Goal: Task Accomplishment & Management: Manage account settings

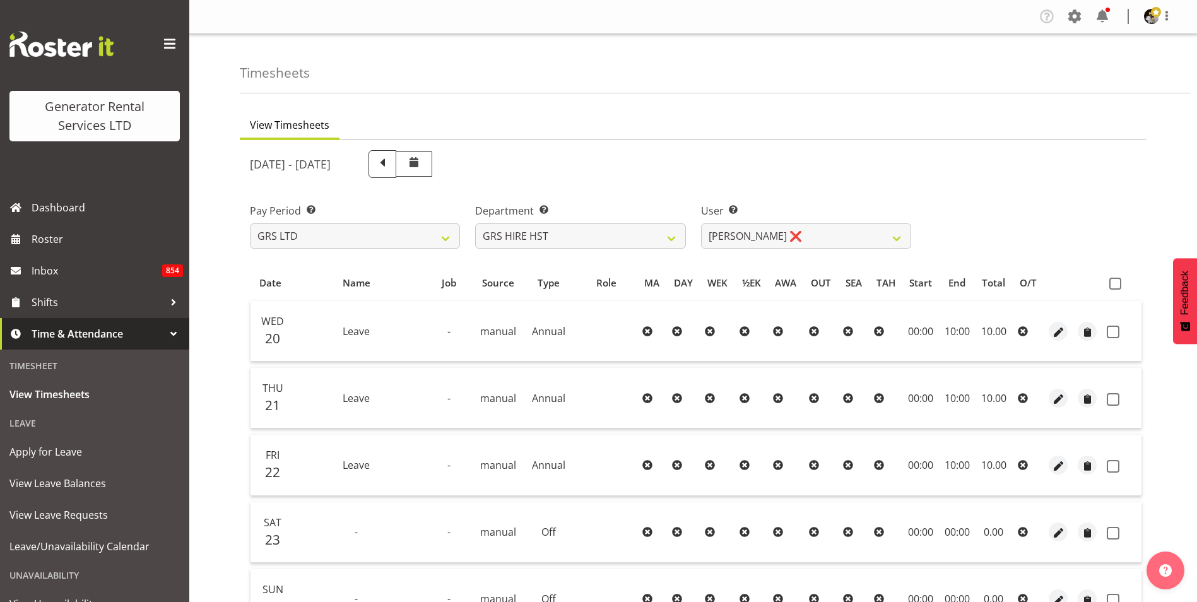
select select "2327"
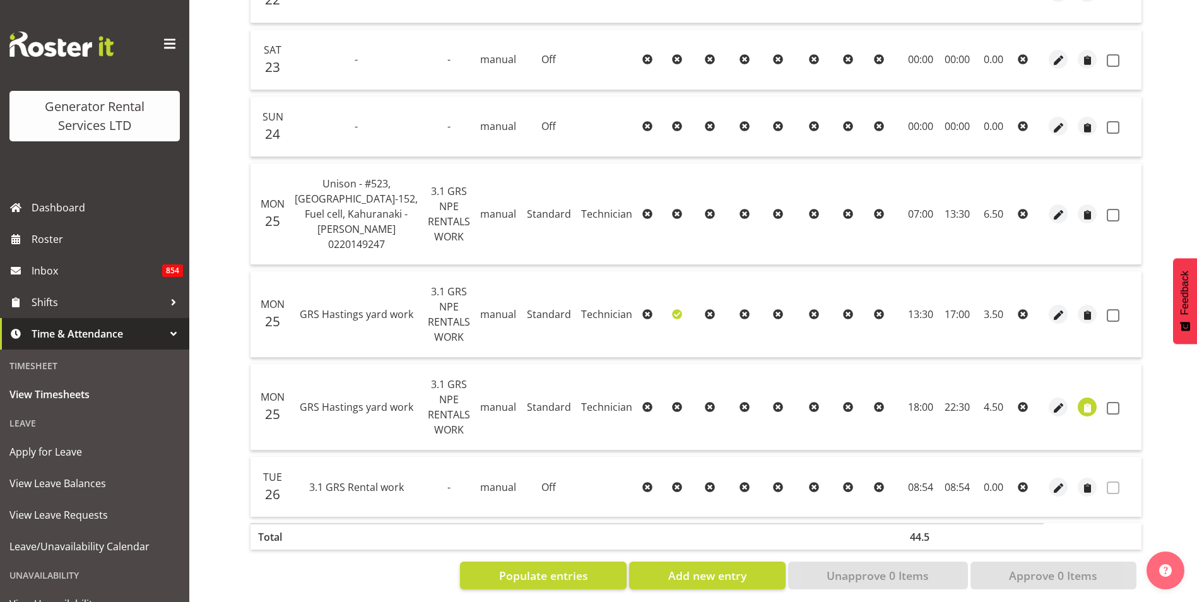
scroll to position [474, 0]
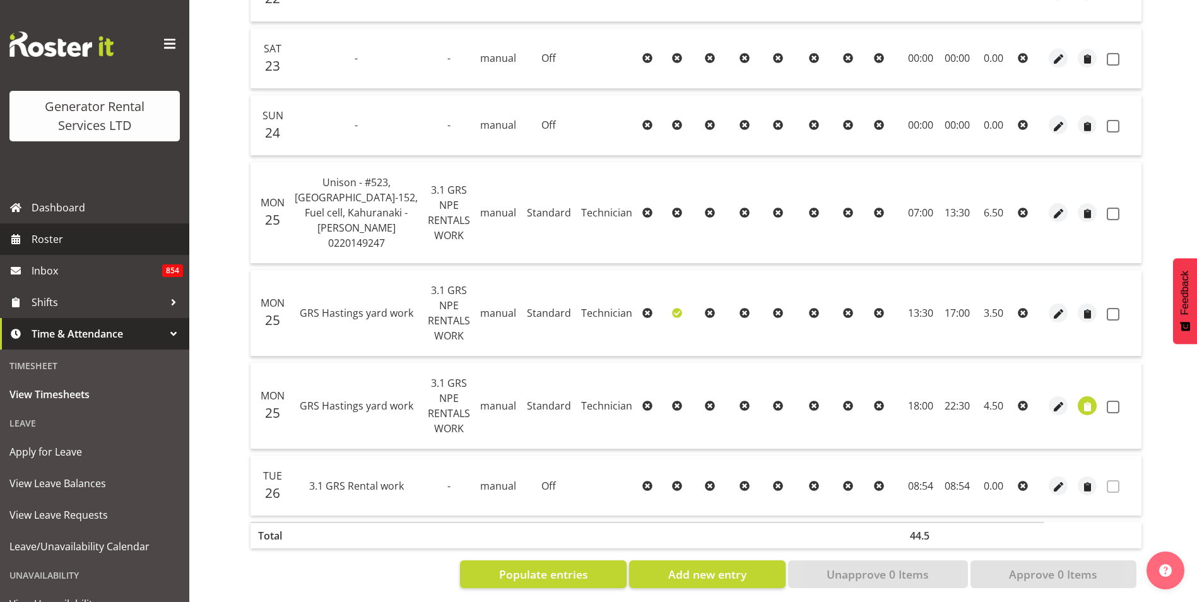
click at [58, 241] on span "Roster" at bounding box center [107, 239] width 151 height 19
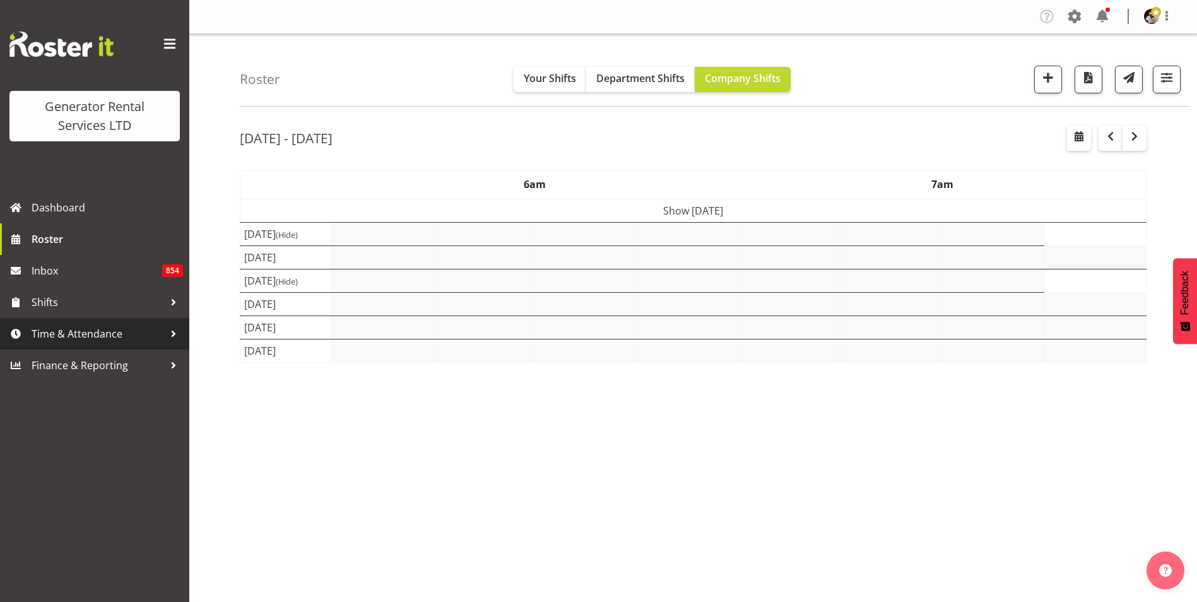
click at [127, 326] on span "Time & Attendance" at bounding box center [98, 333] width 133 height 19
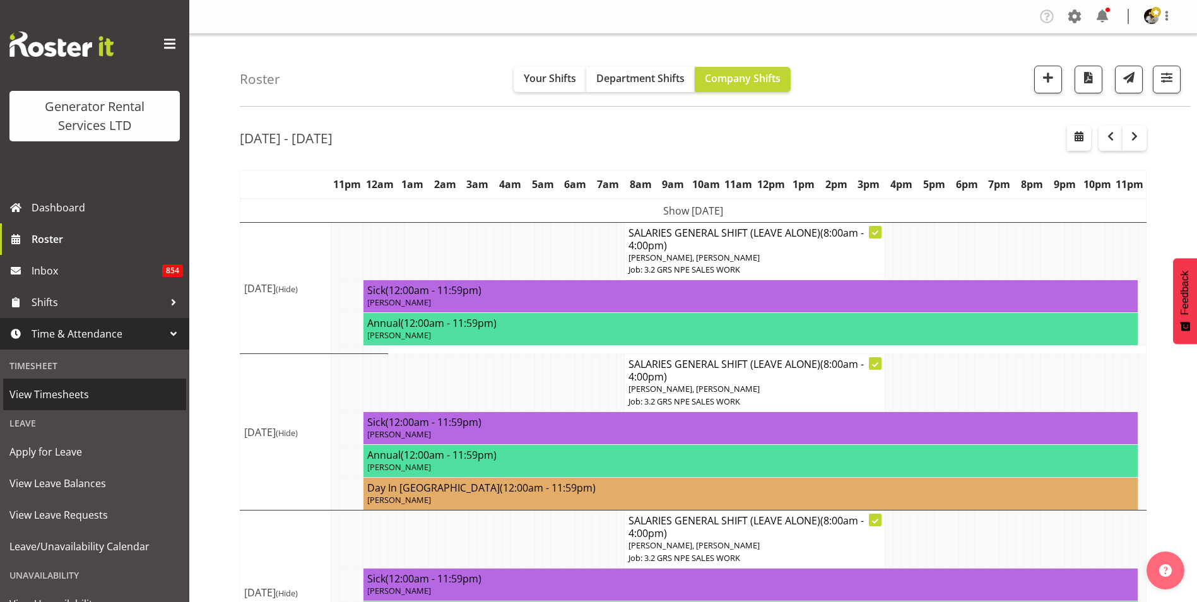
click at [44, 397] on span "View Timesheets" at bounding box center [94, 394] width 170 height 19
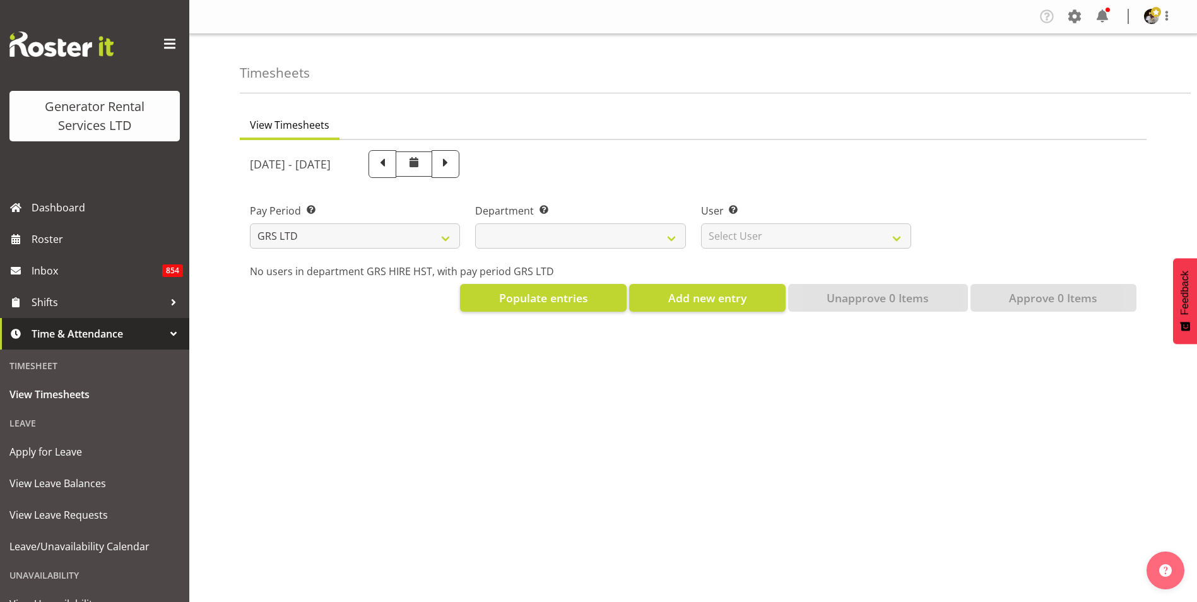
select select
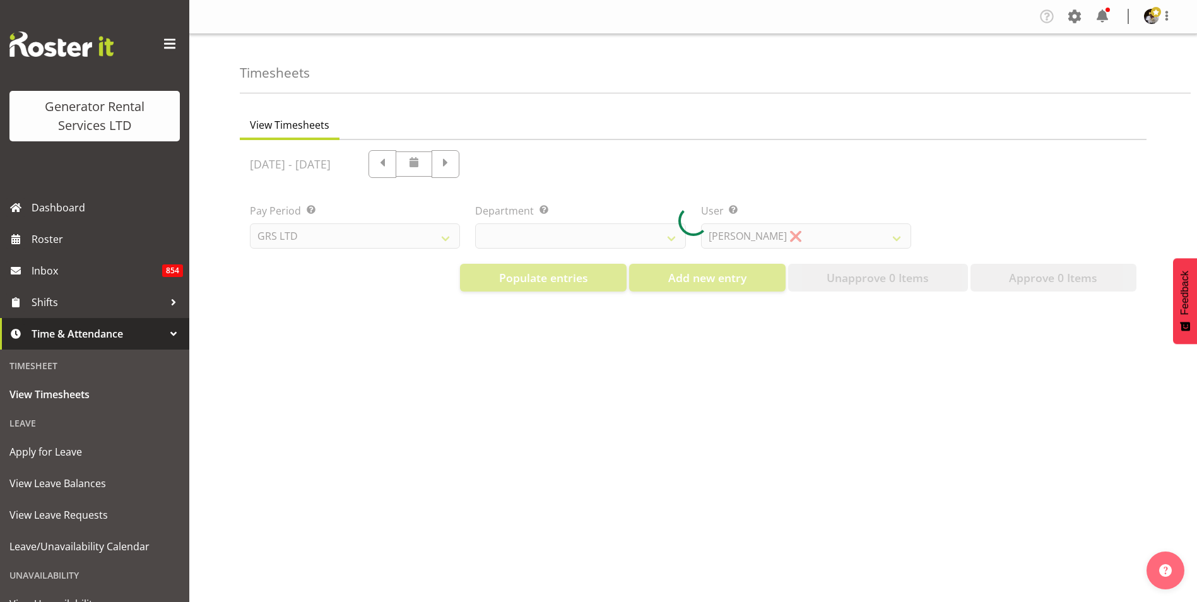
click at [714, 239] on div at bounding box center [693, 221] width 907 height 162
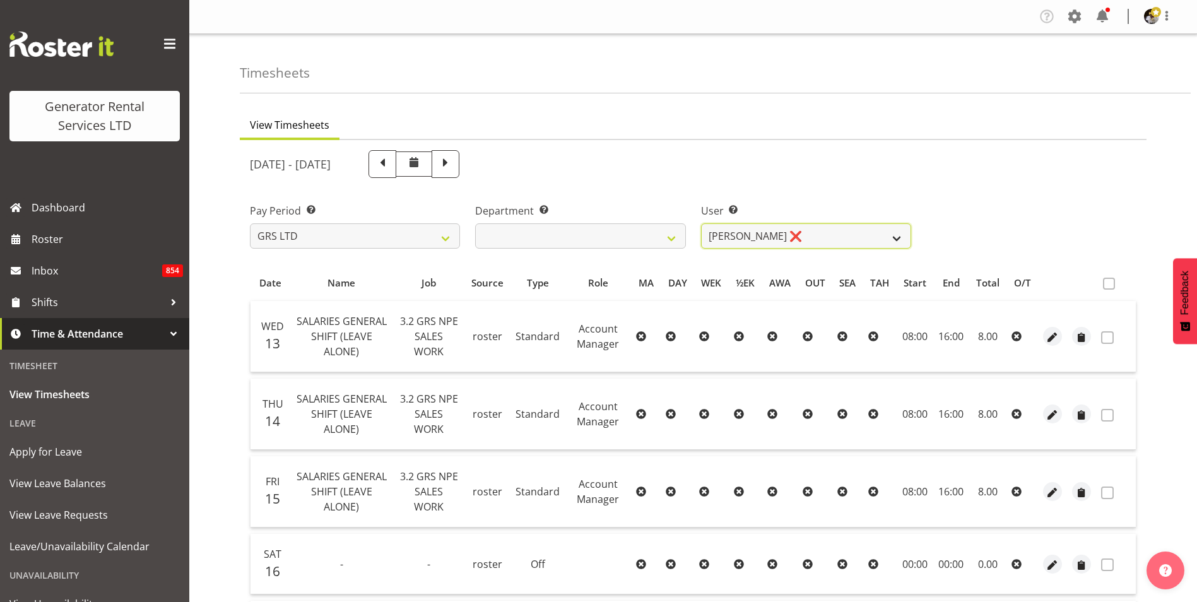
click at [826, 238] on select "[PERSON_NAME] ❌ [PERSON_NAME] ✔ [PERSON_NAME] ✔" at bounding box center [806, 235] width 210 height 25
select select "2327"
click at [701, 223] on select "[PERSON_NAME] ❌ [PERSON_NAME] ✔ [PERSON_NAME] ✔" at bounding box center [806, 235] width 210 height 25
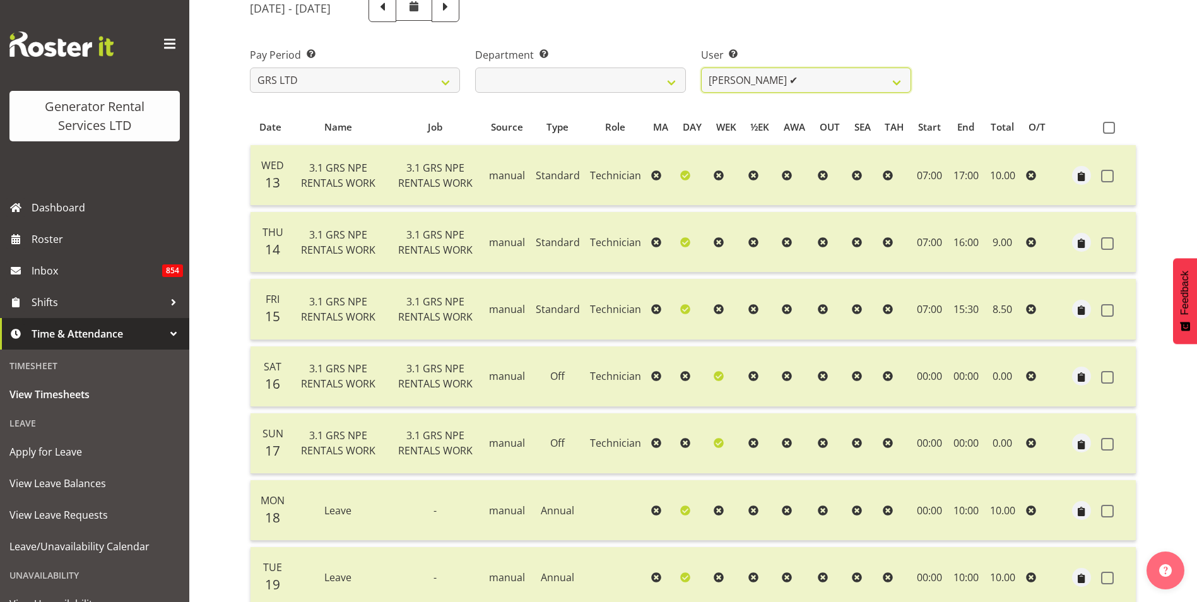
scroll to position [10, 0]
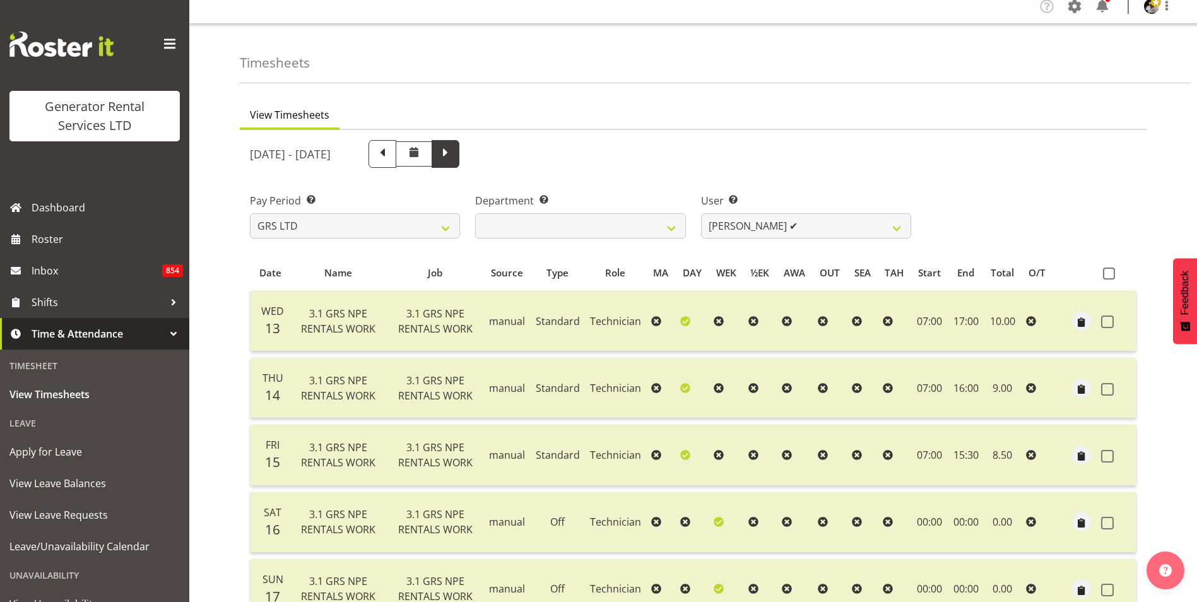
click at [454, 149] on span at bounding box center [445, 153] width 16 height 16
select select
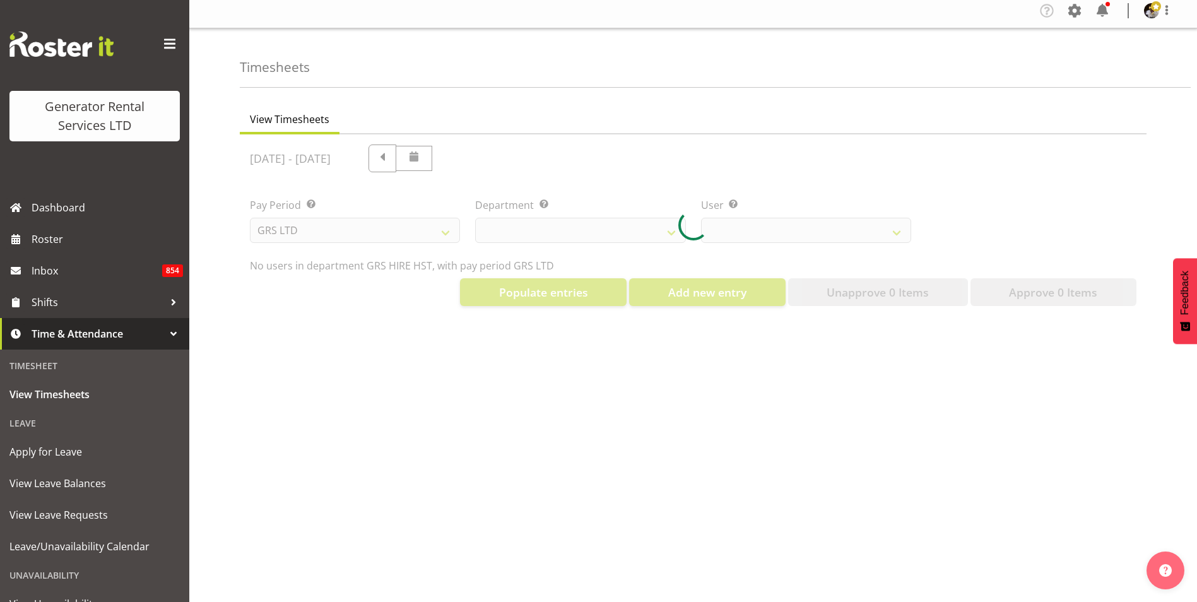
select select "2327"
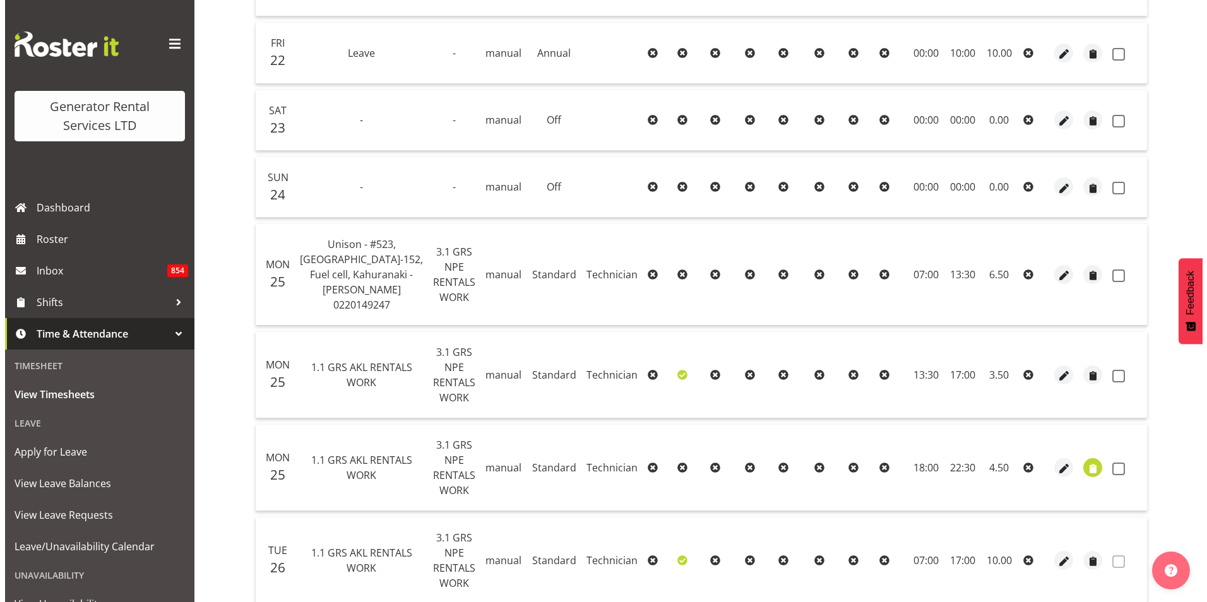
scroll to position [437, 0]
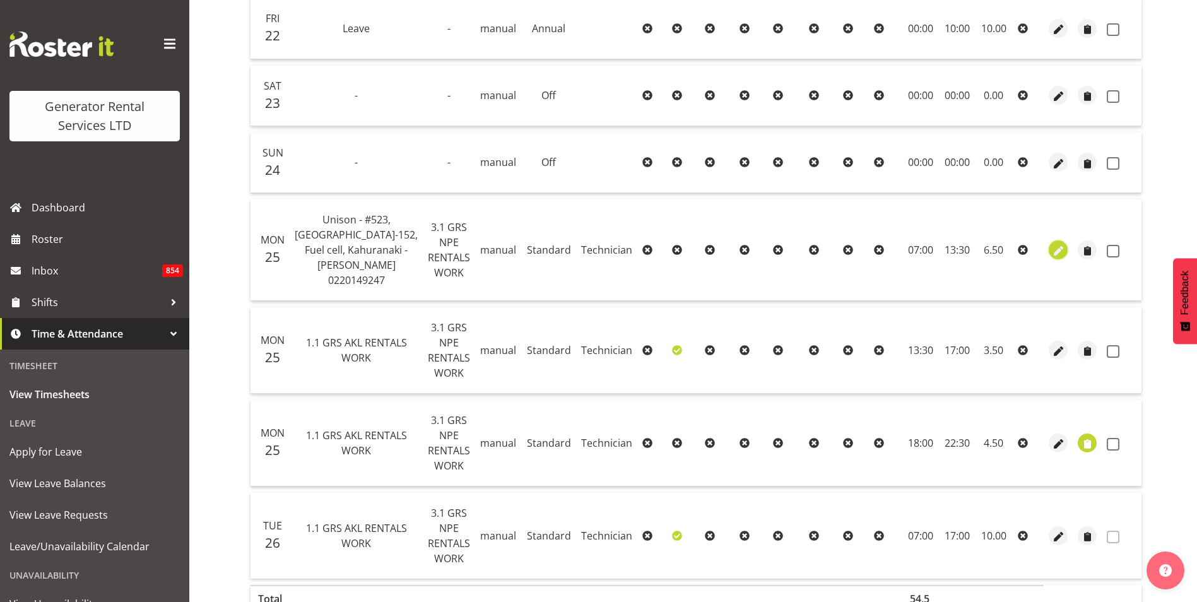
click at [1057, 244] on span "button" at bounding box center [1059, 251] width 15 height 15
select select "Standard"
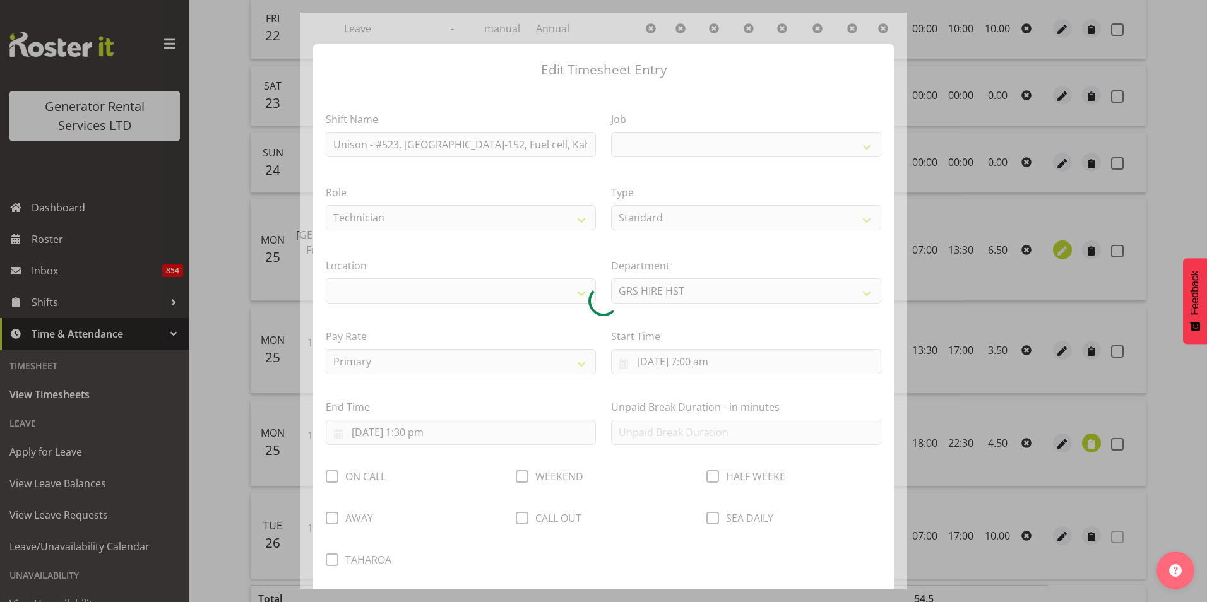
select select
select select "880"
select select "30"
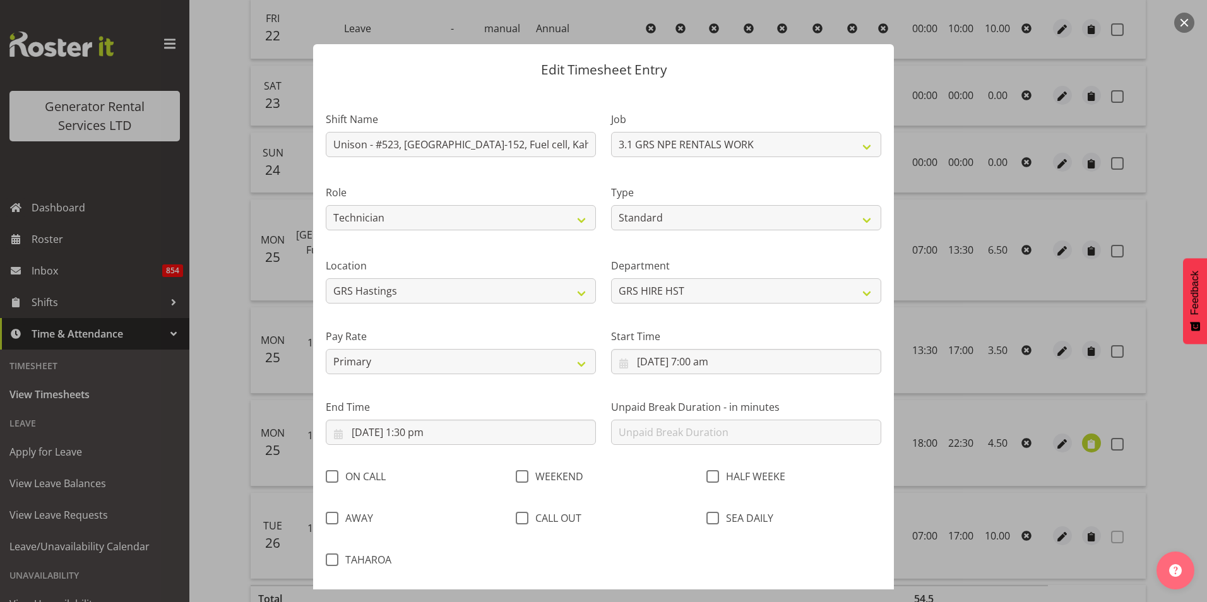
click at [1190, 22] on button "button" at bounding box center [1184, 23] width 20 height 20
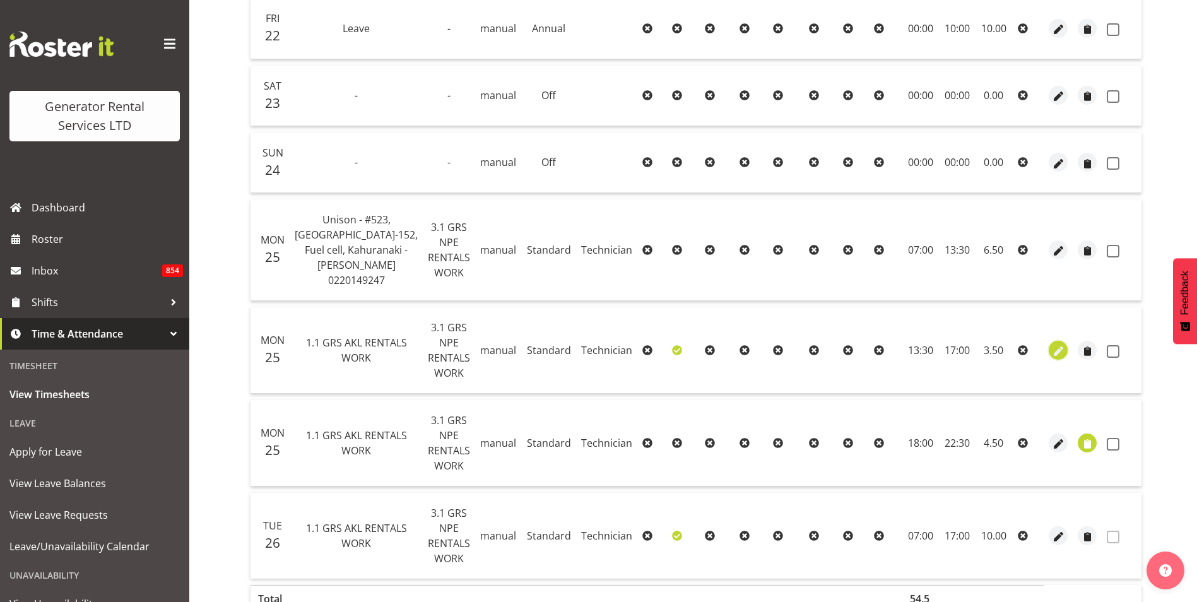
click at [1052, 344] on span "button" at bounding box center [1059, 351] width 15 height 15
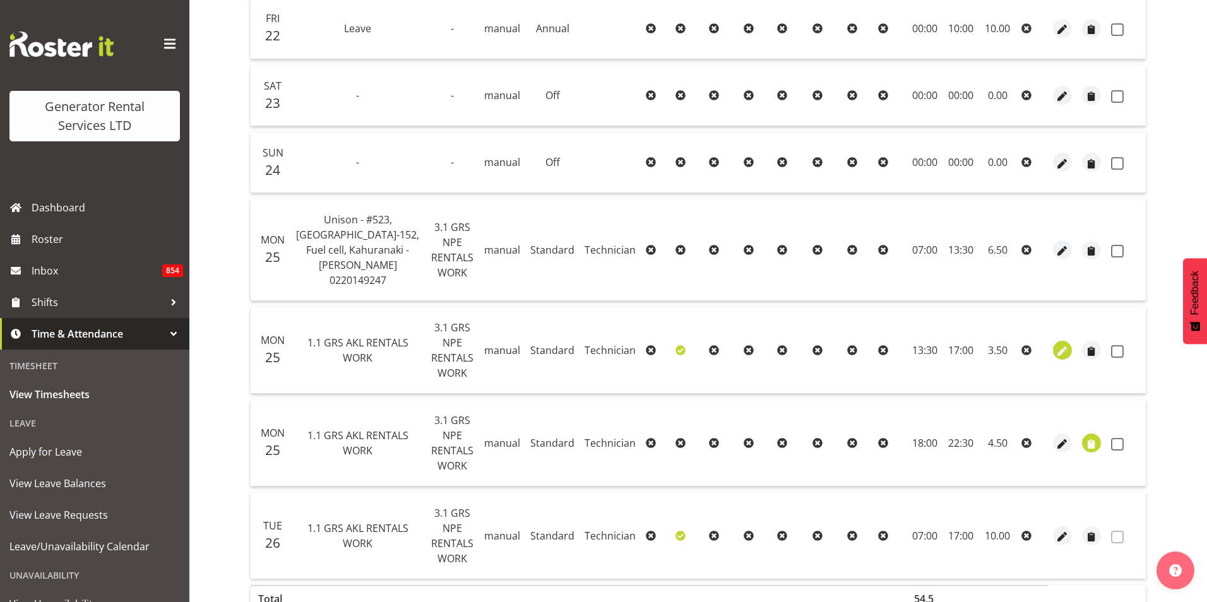
select select "Standard"
select select "20"
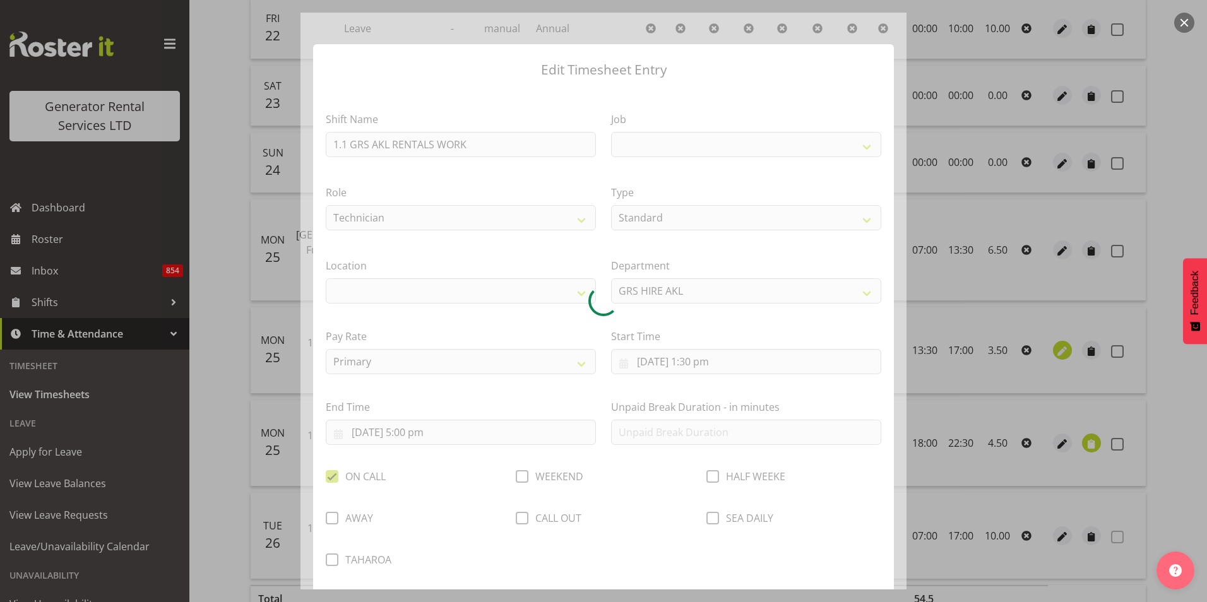
select select
select select "880"
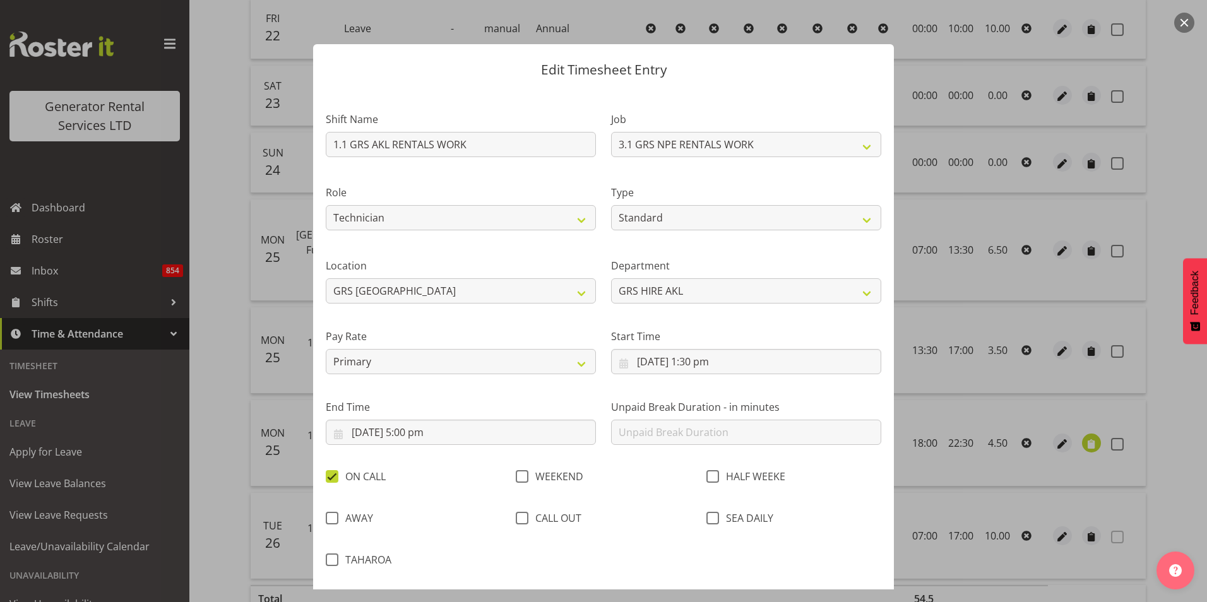
click at [1188, 22] on button "button" at bounding box center [1184, 23] width 20 height 20
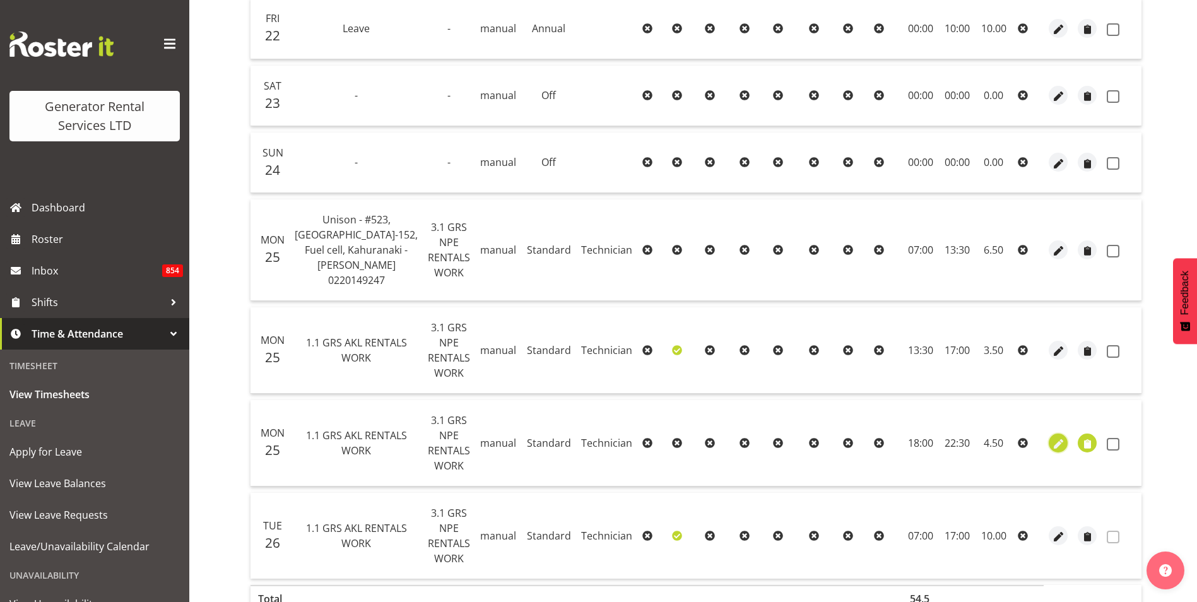
click at [1058, 437] on span "button" at bounding box center [1059, 444] width 15 height 15
select select "Standard"
select select "20"
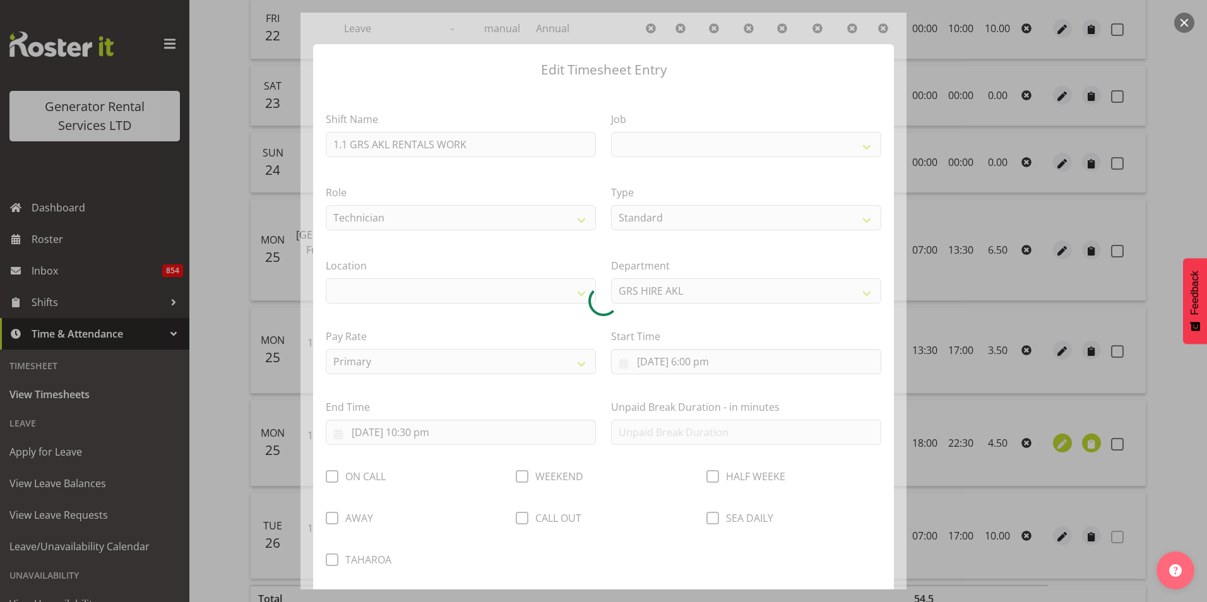
select select
select select "880"
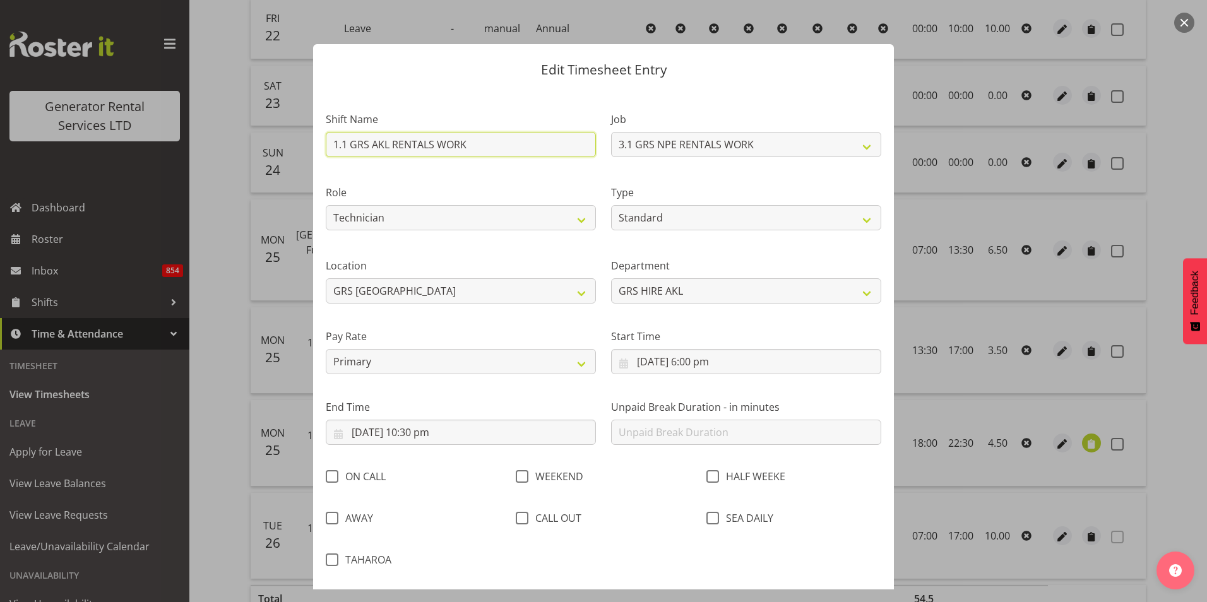
drag, startPoint x: 482, startPoint y: 143, endPoint x: 192, endPoint y: 136, distance: 289.8
click at [192, 136] on div "Edit Timesheet Entry Shift Name 1.1 GRS AKL RENTALS WORK Job 1.1 GRS AKL RENTAL…" at bounding box center [603, 301] width 1207 height 602
click at [401, 145] on input "Unison Callo" at bounding box center [461, 144] width 270 height 25
type input "U"
type input "Callout"
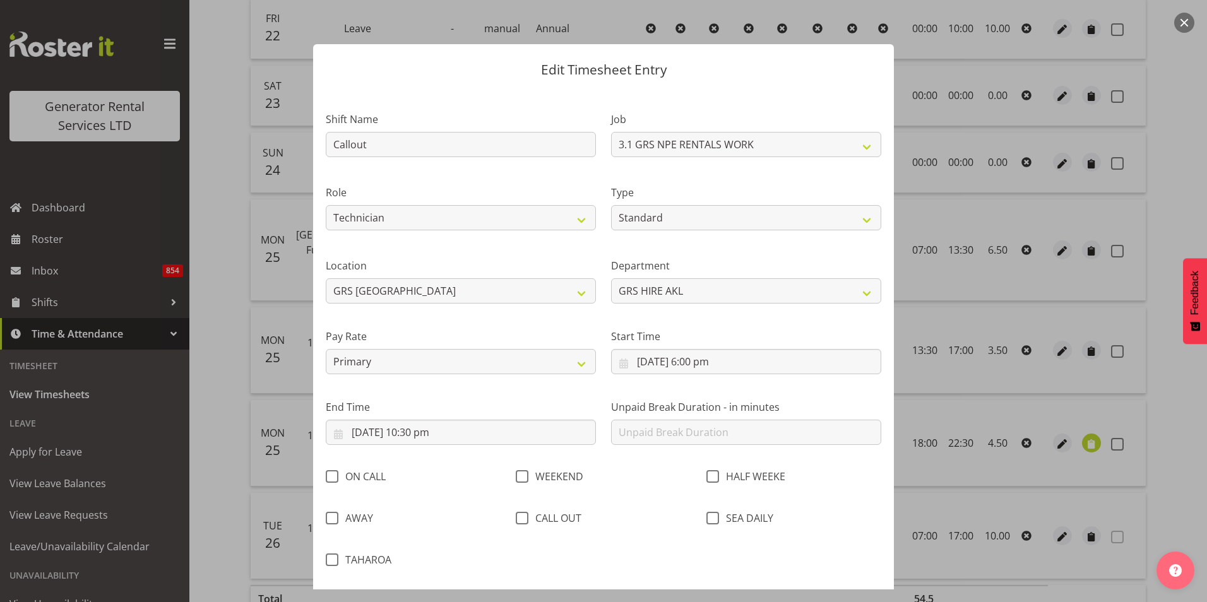
click at [431, 175] on div "Role Technician" at bounding box center [460, 203] width 285 height 73
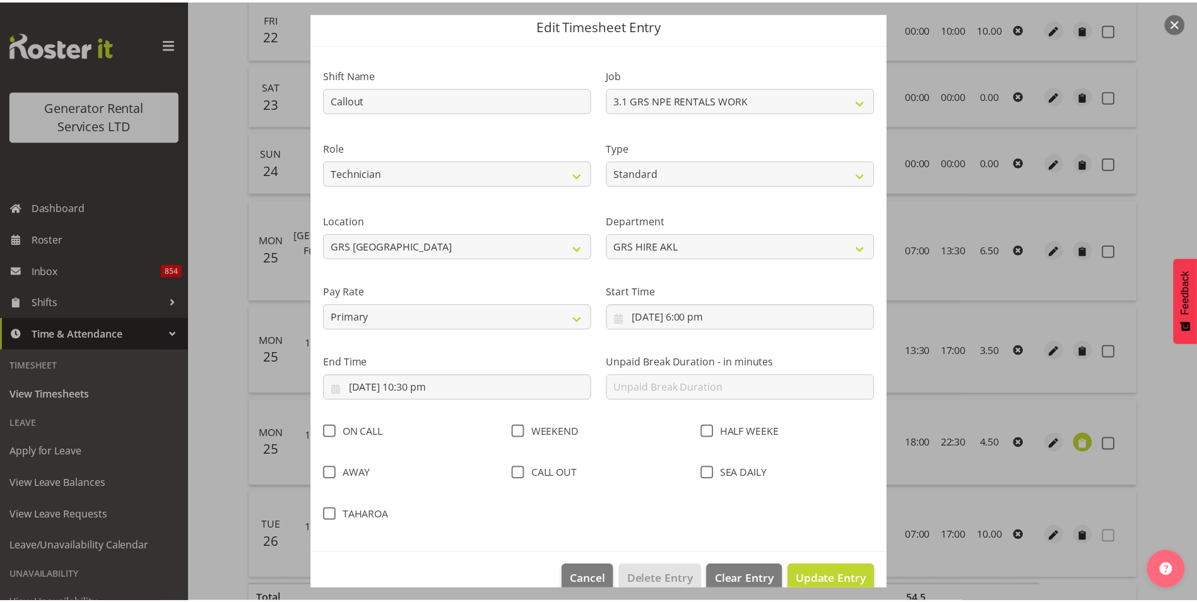
scroll to position [68, 0]
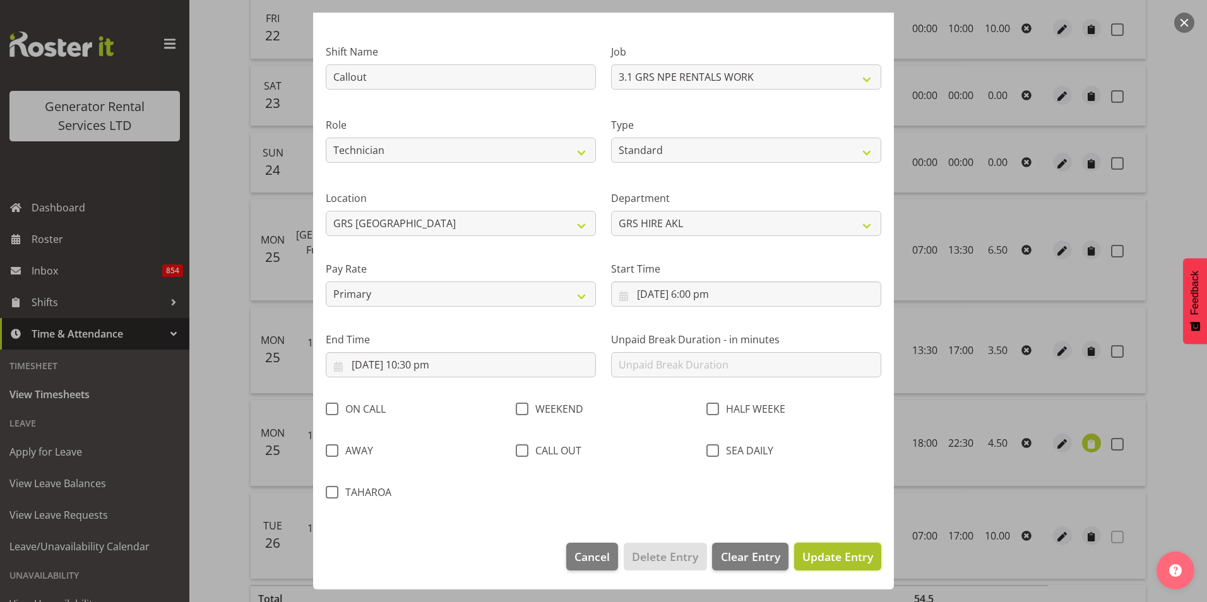
click at [836, 550] on span "Update Entry" at bounding box center [837, 556] width 71 height 15
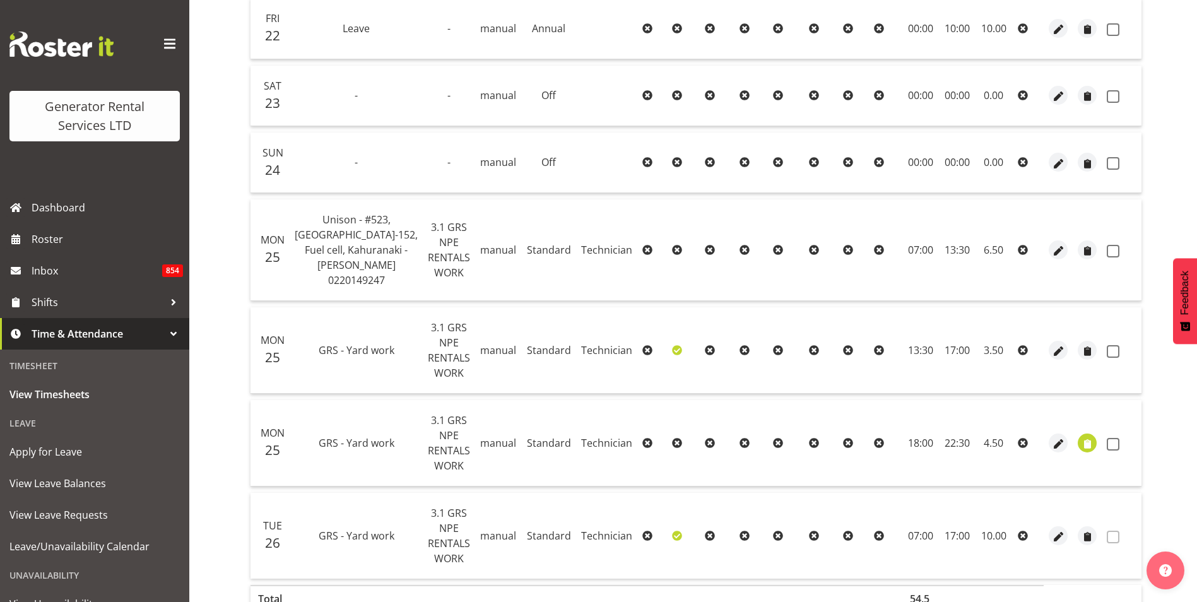
scroll to position [500, 0]
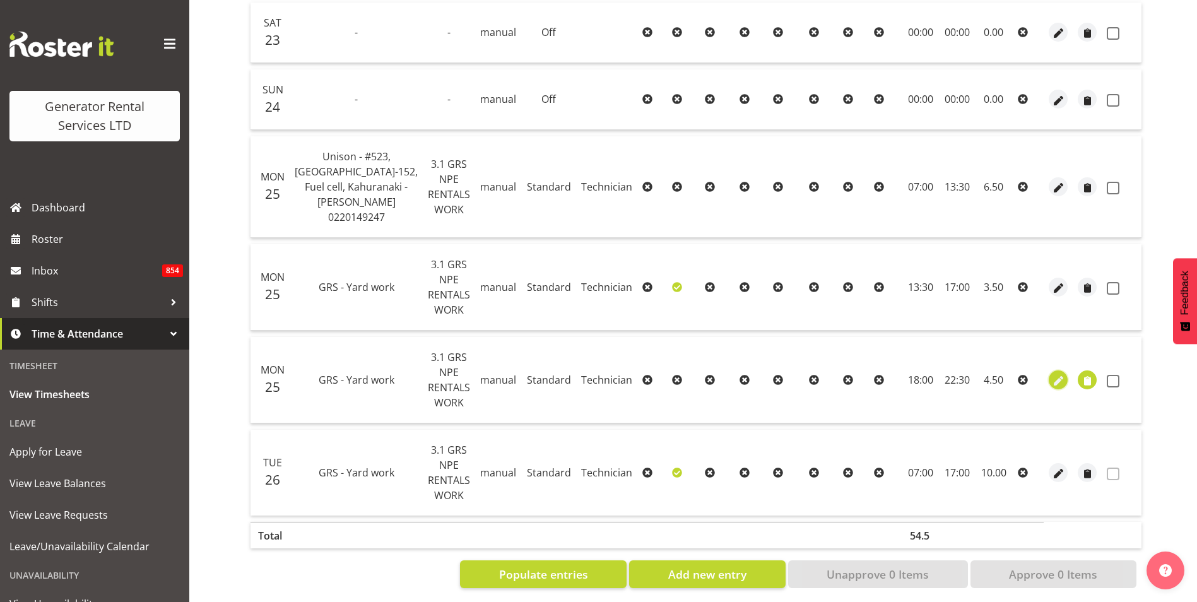
click at [1052, 374] on span "button" at bounding box center [1059, 381] width 15 height 15
select select "Standard"
select select "20"
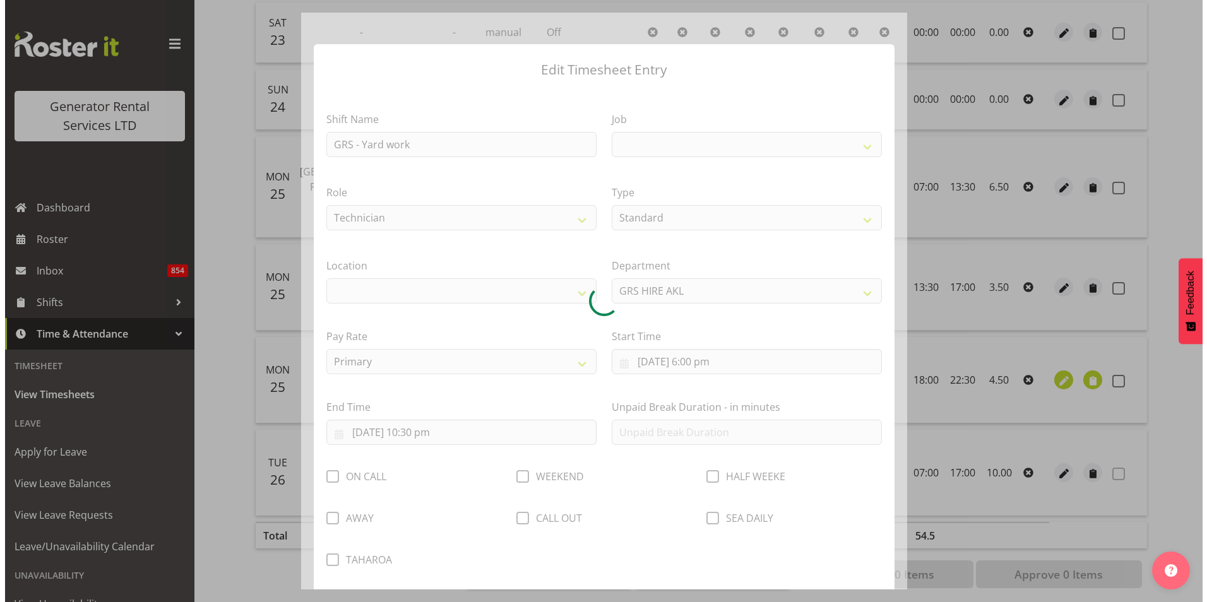
scroll to position [454, 0]
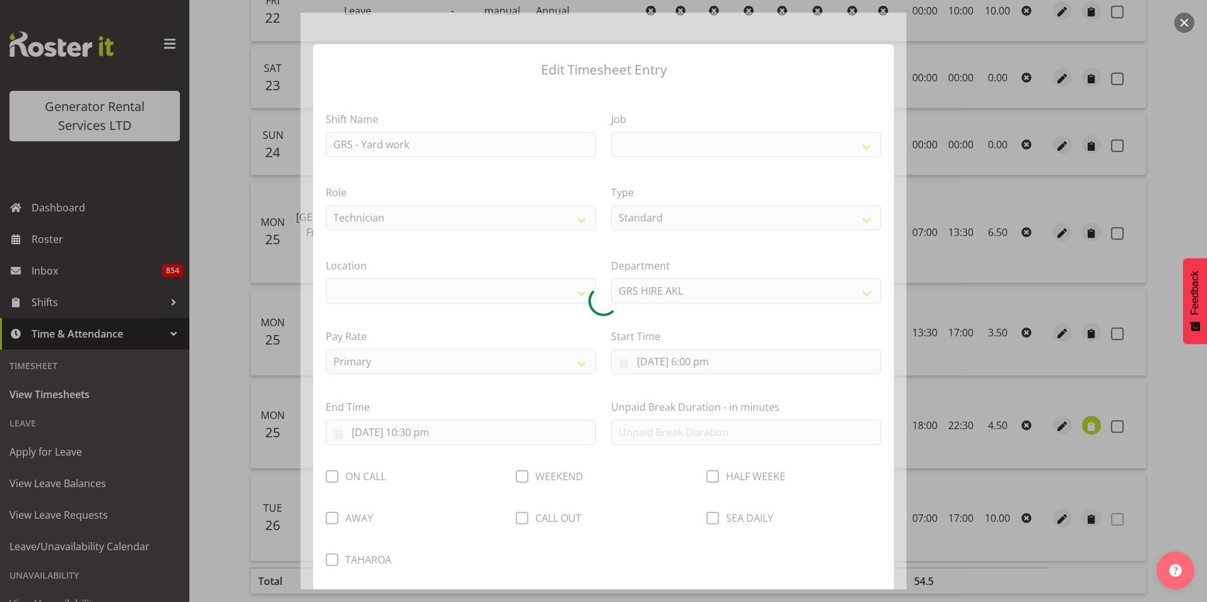
select select
select select "880"
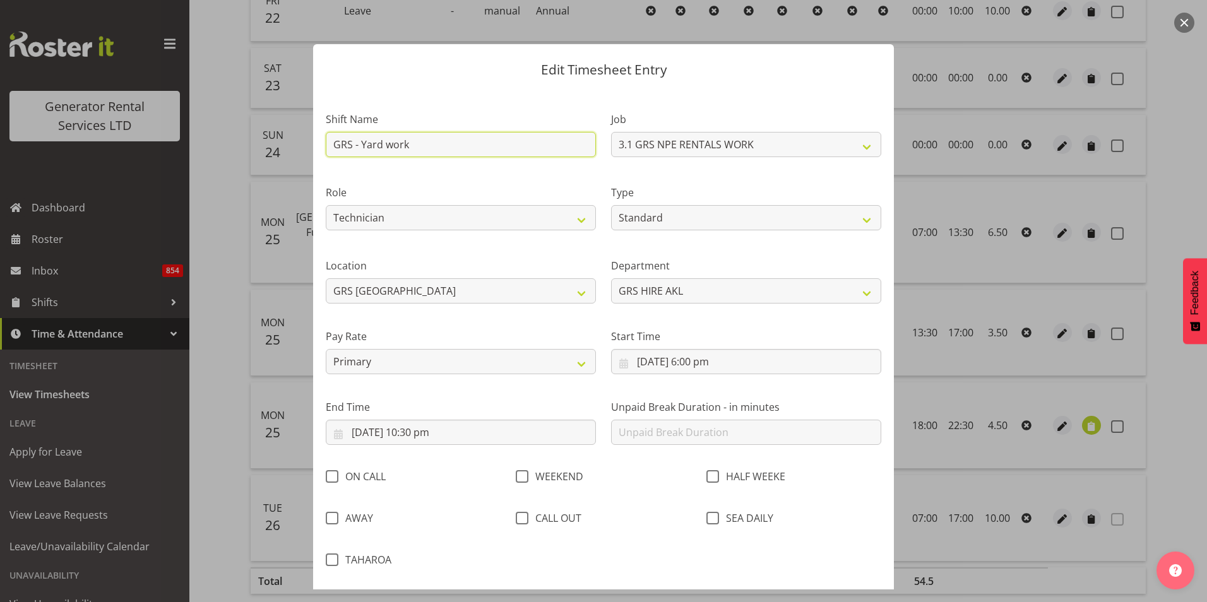
drag, startPoint x: 423, startPoint y: 147, endPoint x: 196, endPoint y: 129, distance: 227.9
click at [196, 129] on div "Edit Timesheet Entry Shift Name GRS - Yard work Job 1.1 GRS AKL RENTALS 1.1 GRS…" at bounding box center [603, 301] width 1207 height 602
type input "Unison Callout"
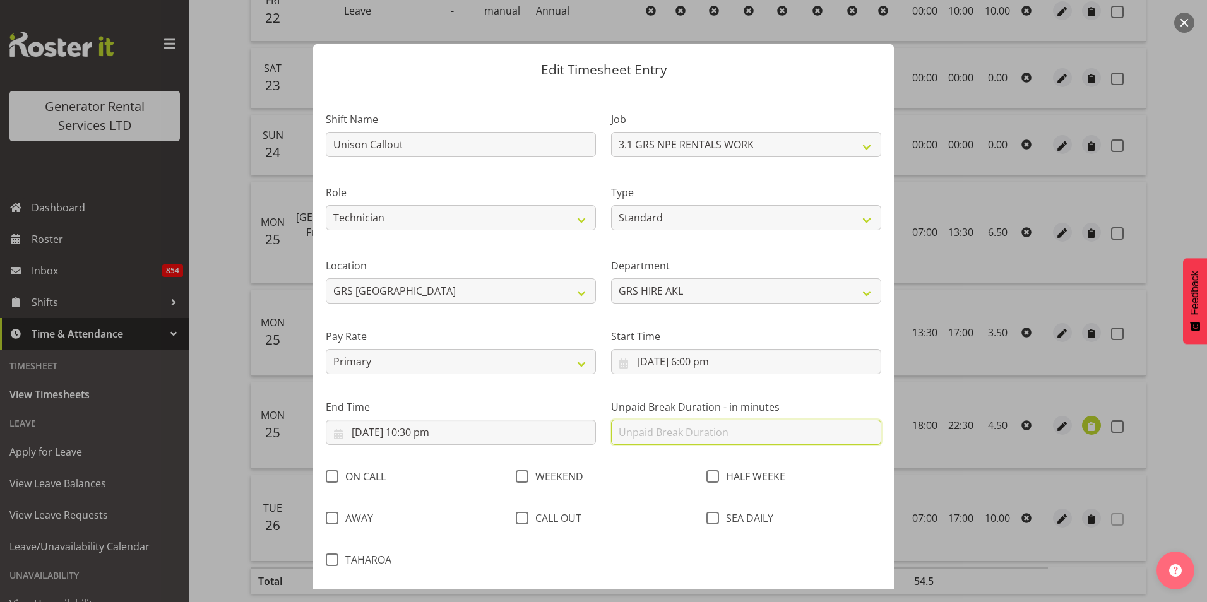
type input "0"
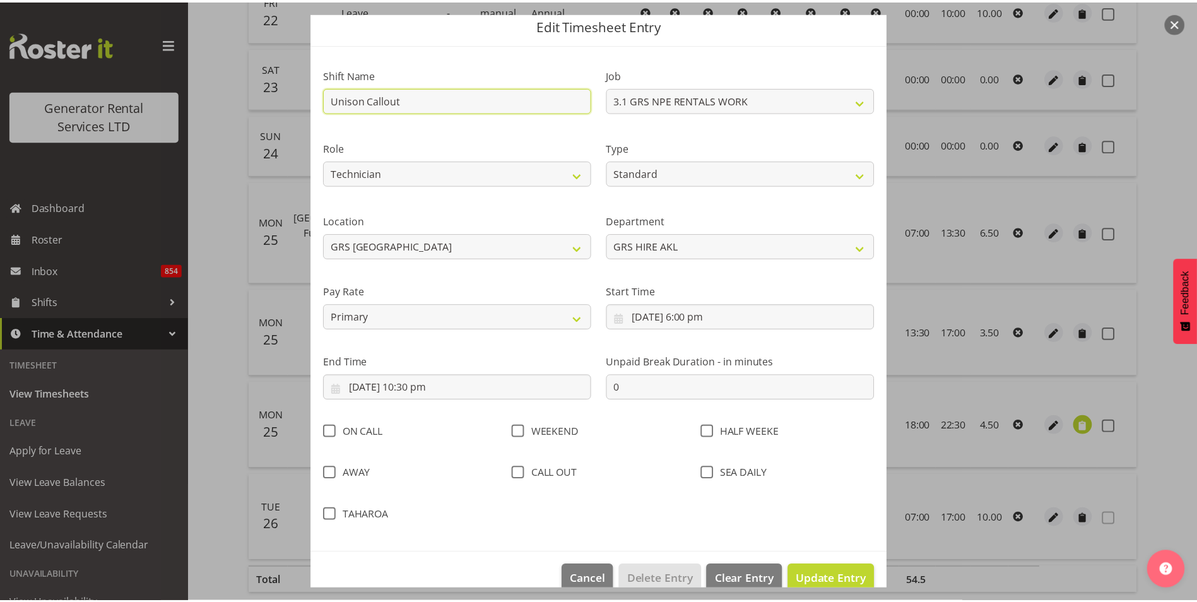
scroll to position [68, 0]
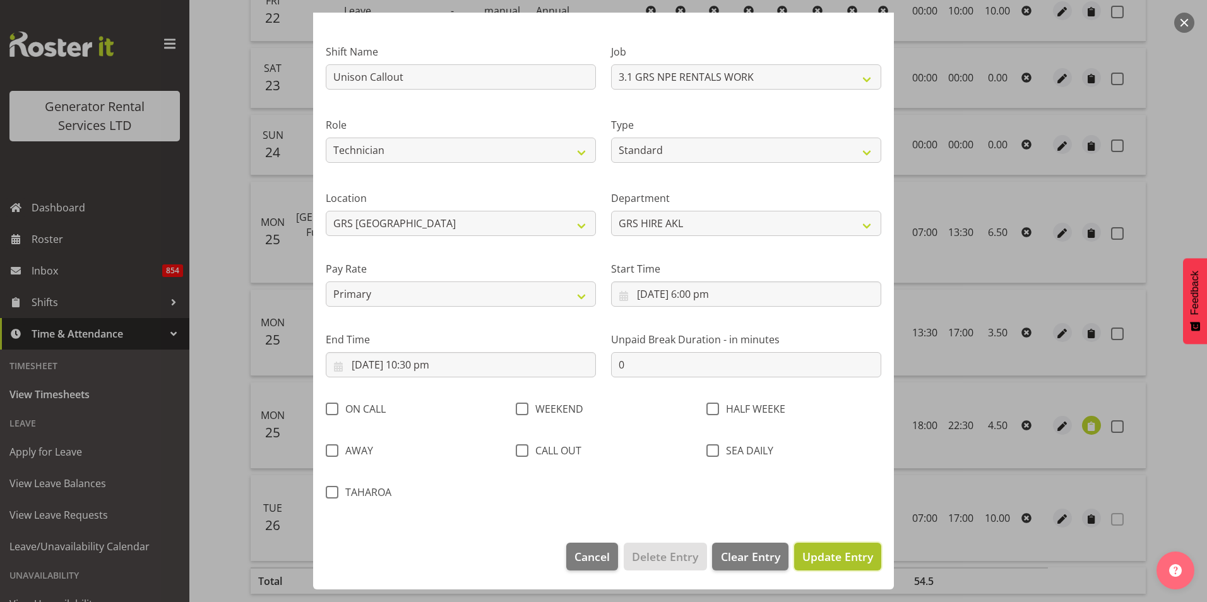
click at [834, 552] on span "Update Entry" at bounding box center [837, 556] width 71 height 15
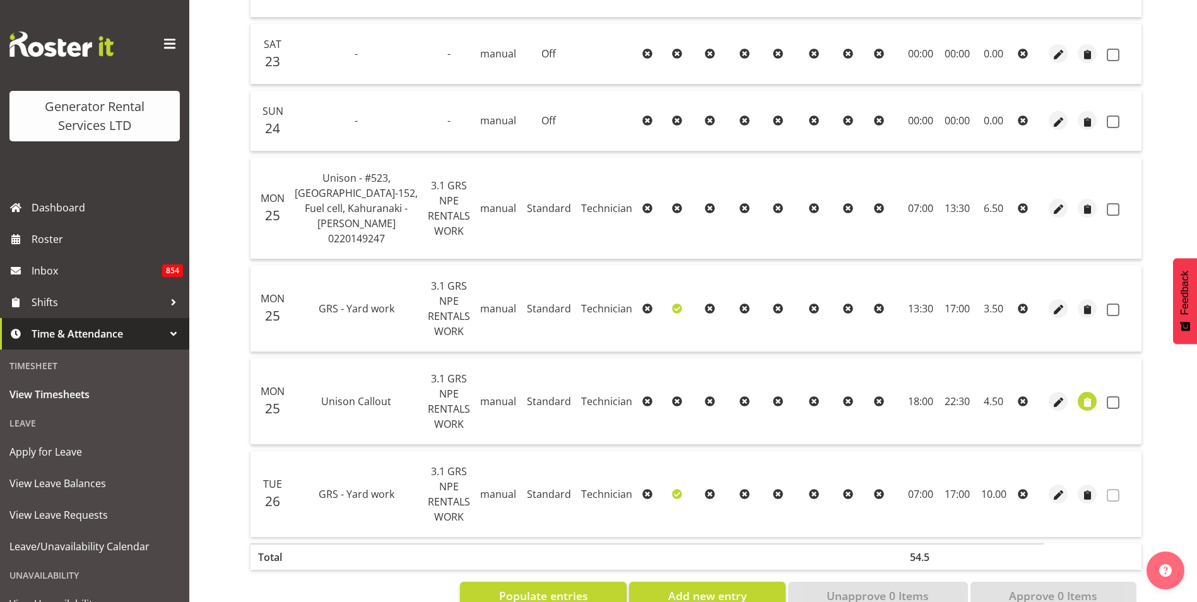
scroll to position [500, 0]
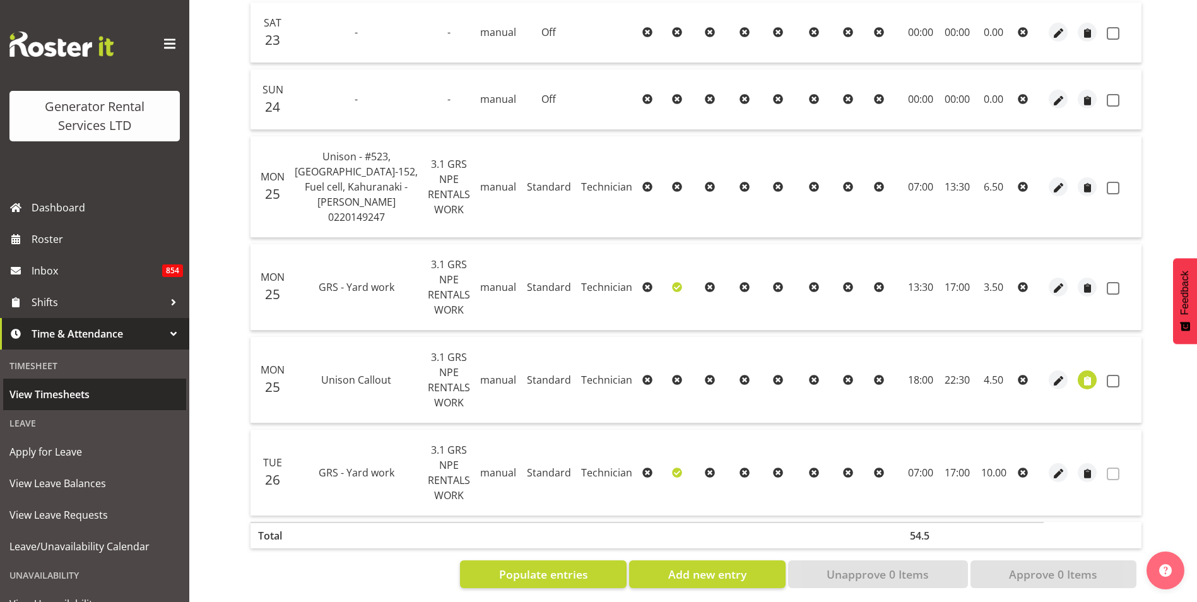
click at [52, 404] on span "View Timesheets" at bounding box center [94, 394] width 170 height 19
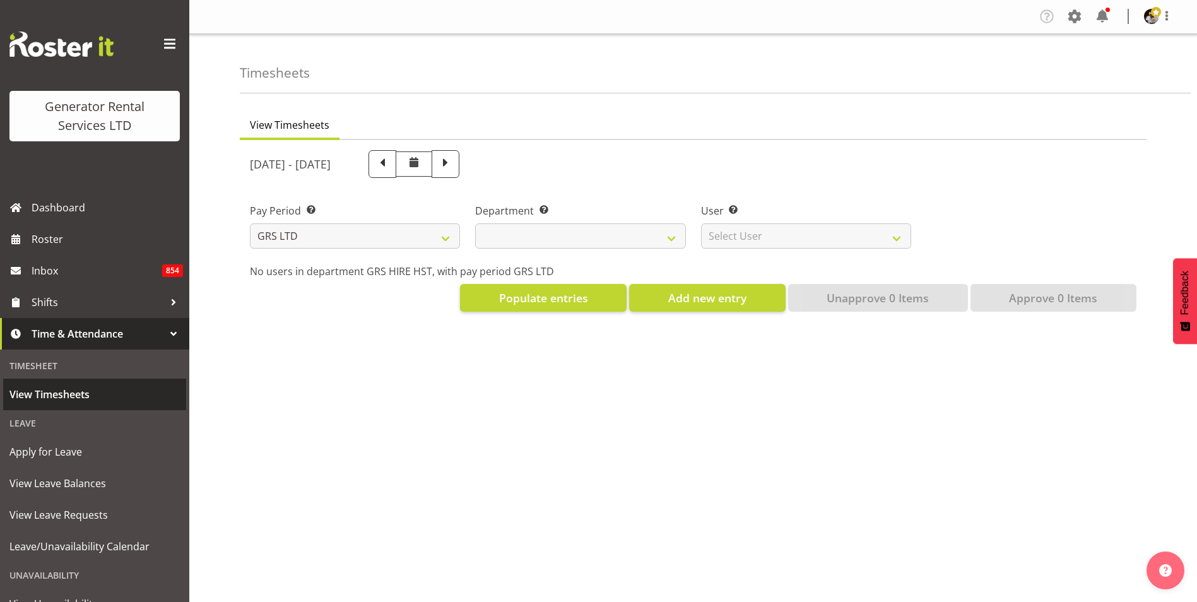
select select
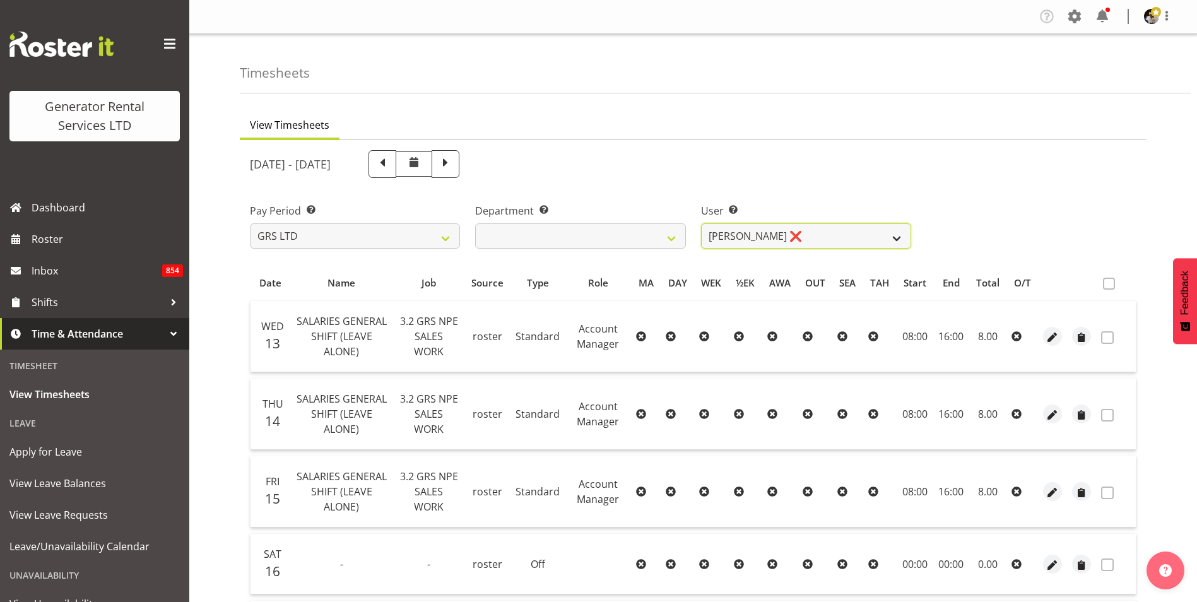
click at [752, 229] on select "[PERSON_NAME] ❌ [PERSON_NAME] ✔ [PERSON_NAME] ✔" at bounding box center [806, 235] width 210 height 25
select select "2327"
click at [701, 223] on select "[PERSON_NAME] ❌ [PERSON_NAME] ✔ [PERSON_NAME] ✔" at bounding box center [806, 235] width 210 height 25
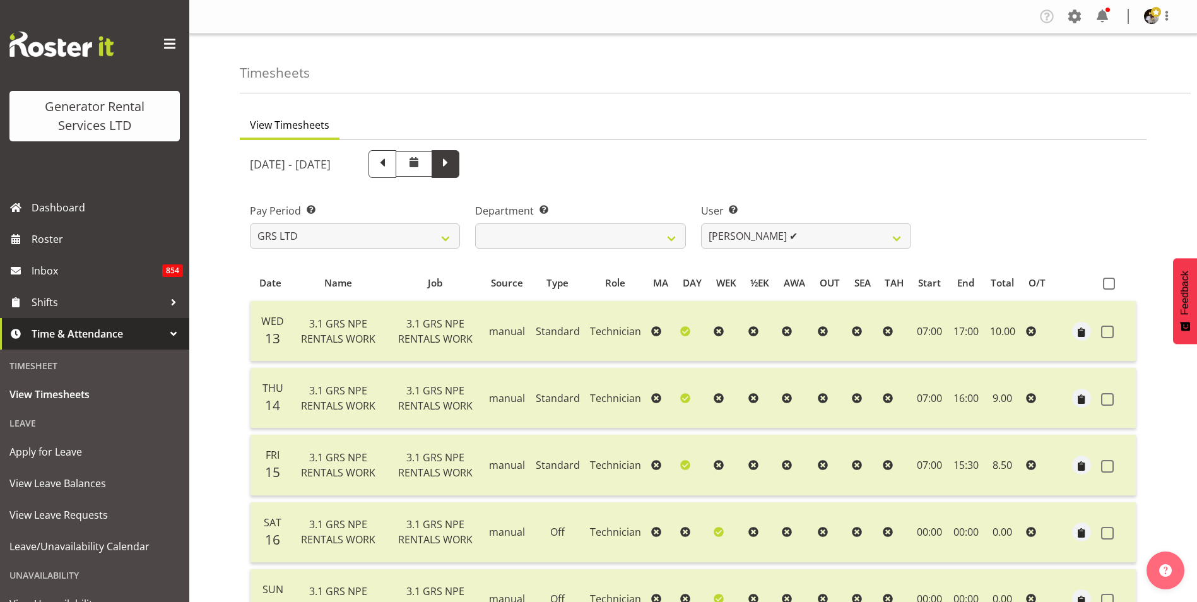
click at [454, 164] on span at bounding box center [445, 163] width 16 height 16
select select
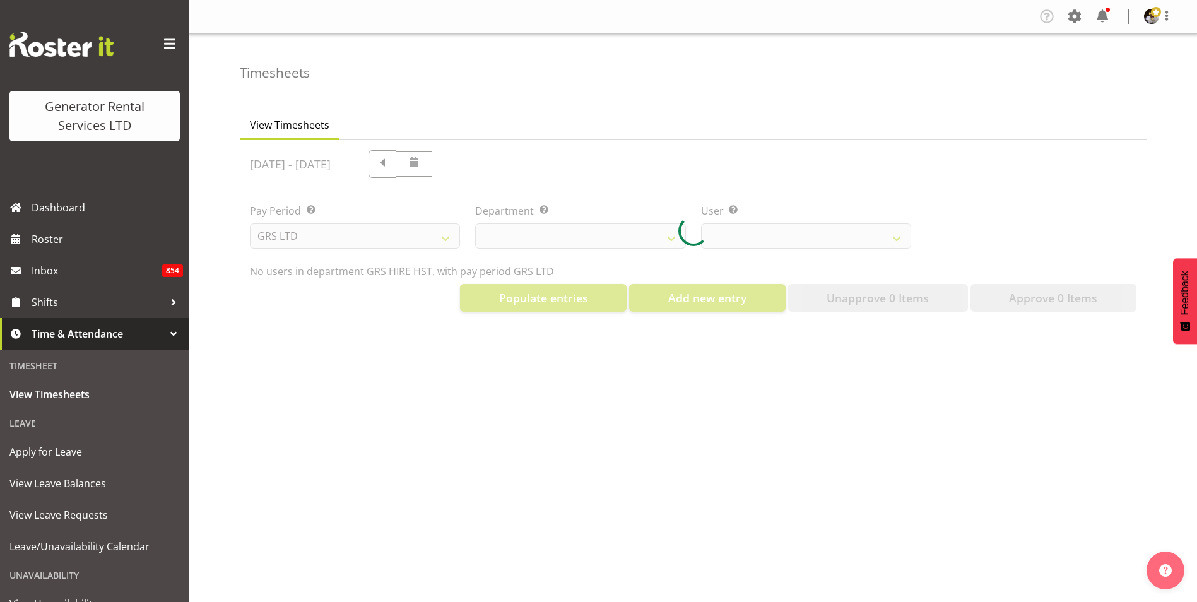
select select "2327"
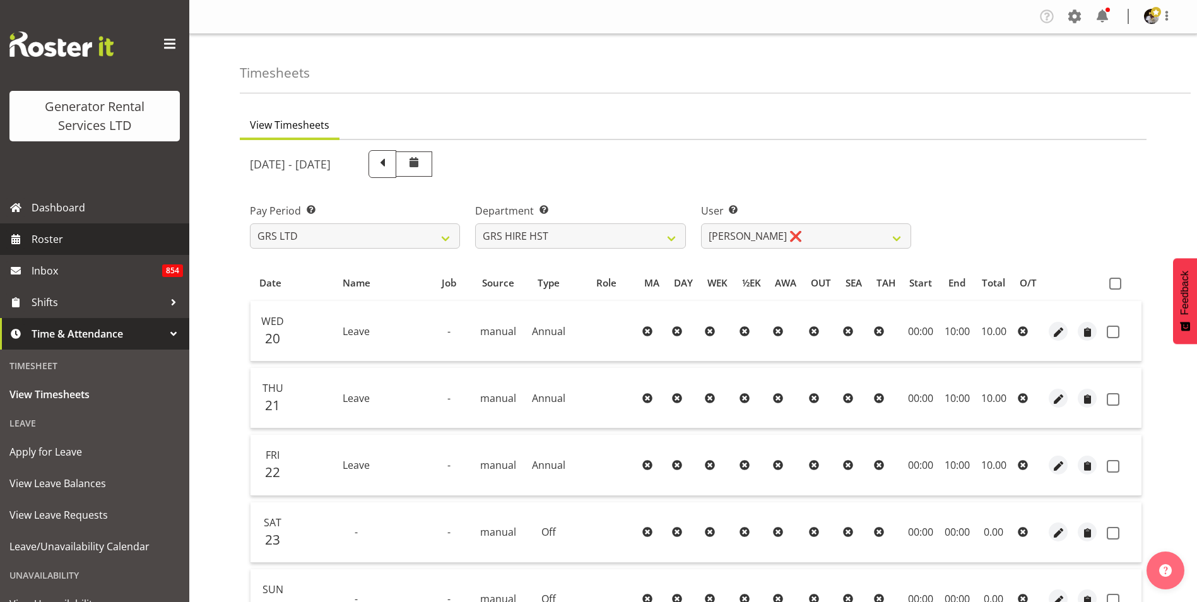
click at [44, 235] on span "Roster" at bounding box center [107, 239] width 151 height 19
